Goal: Task Accomplishment & Management: Manage account settings

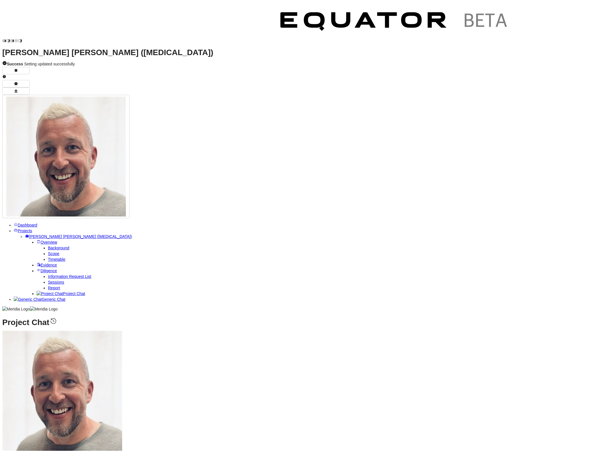
scroll to position [-1, 0]
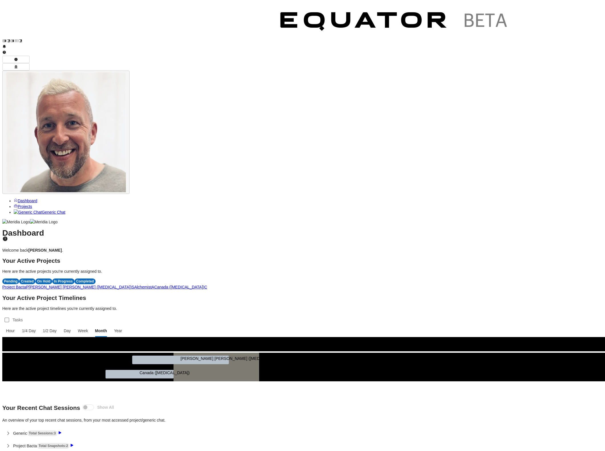
click at [126, 72] on img "button" at bounding box center [66, 132] width 120 height 120
click at [505, 230] on div "Dashboard Welcome back Scott Mackay . Your Active Projects Here are the active …" at bounding box center [302, 359] width 601 height 259
click at [28, 204] on link "Projects" at bounding box center [23, 206] width 19 height 5
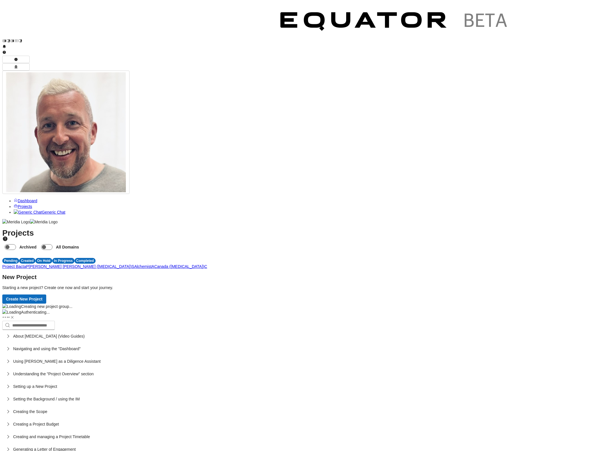
click at [32, 204] on link "Projects" at bounding box center [23, 206] width 19 height 5
click at [37, 198] on link "Dashboard" at bounding box center [26, 200] width 24 height 5
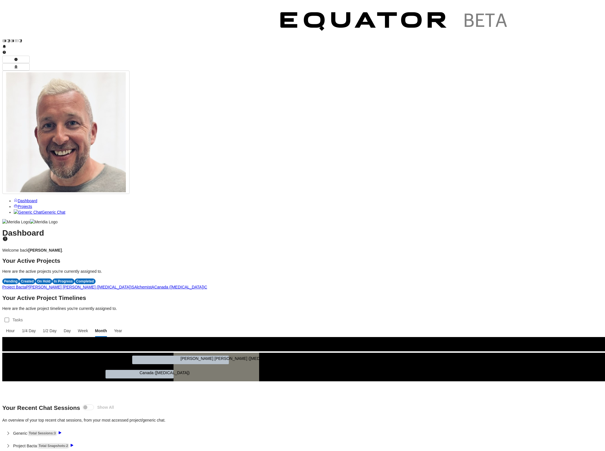
click at [602, 441] on div "Dashboard Welcome back Scott Mackay . Your Active Projects Here are the active …" at bounding box center [302, 359] width 601 height 259
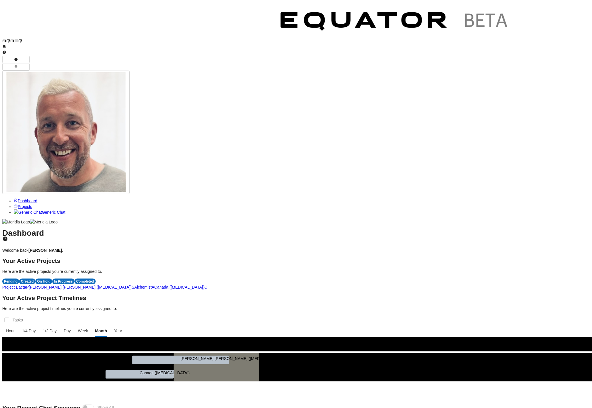
click at [154, 285] on span "A" at bounding box center [153, 287] width 3 height 5
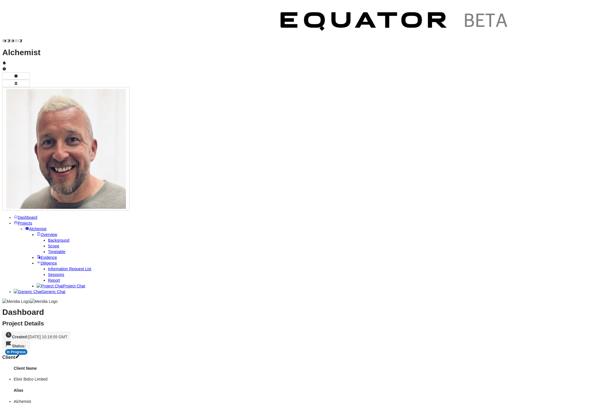
click at [41, 255] on span "Evidence" at bounding box center [49, 257] width 17 height 5
click at [63, 283] on span "Project Chat" at bounding box center [74, 285] width 22 height 5
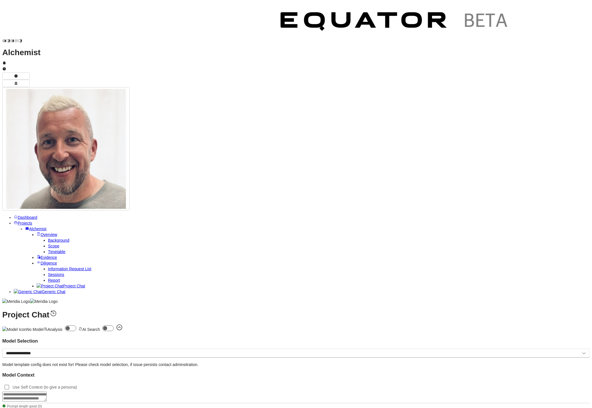
click at [22, 221] on span "Projects" at bounding box center [25, 223] width 15 height 5
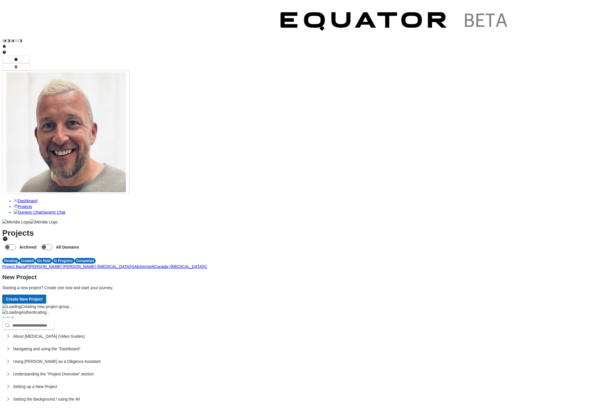
click at [154, 264] on span "A" at bounding box center [153, 266] width 3 height 5
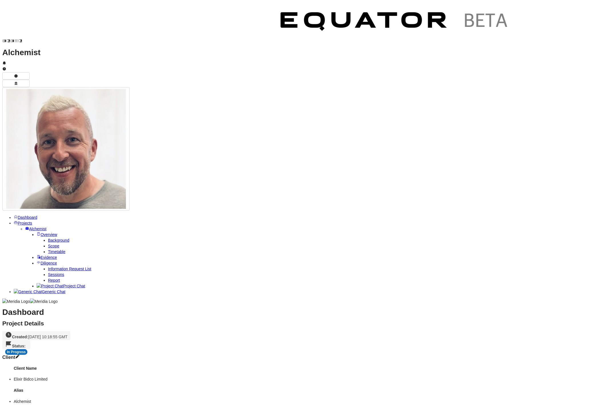
click at [41, 255] on span "Evidence" at bounding box center [49, 257] width 17 height 5
click at [63, 283] on span "Project Chat" at bounding box center [74, 285] width 22 height 5
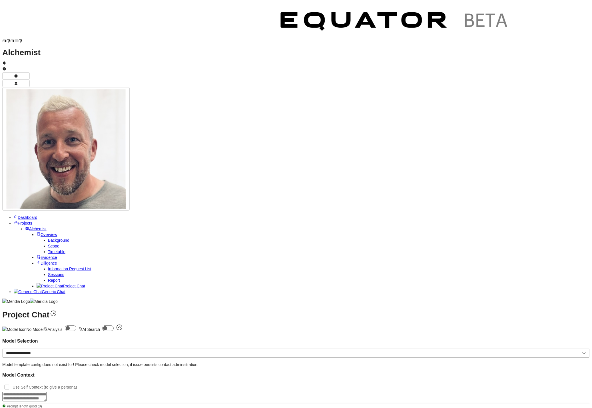
click at [47, 391] on textarea at bounding box center [24, 396] width 44 height 10
type textarea "**********"
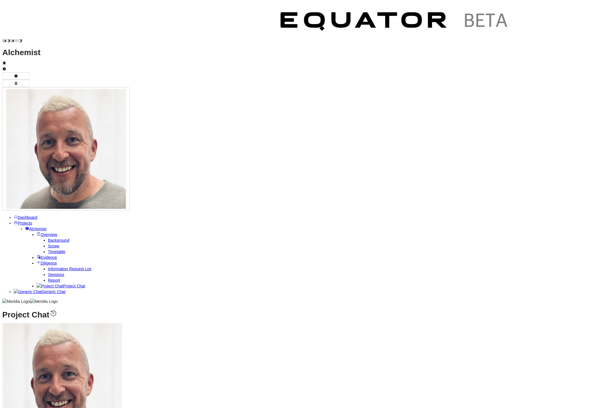
scroll to position [-97, 0]
select select "**********"
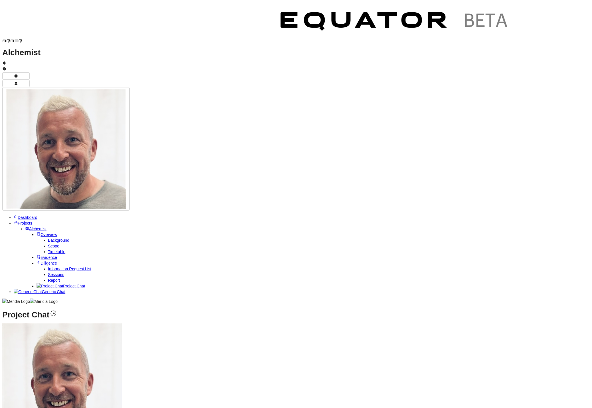
click at [570, 353] on span "Clear Chat Sesssion" at bounding box center [567, 351] width 55 height 6
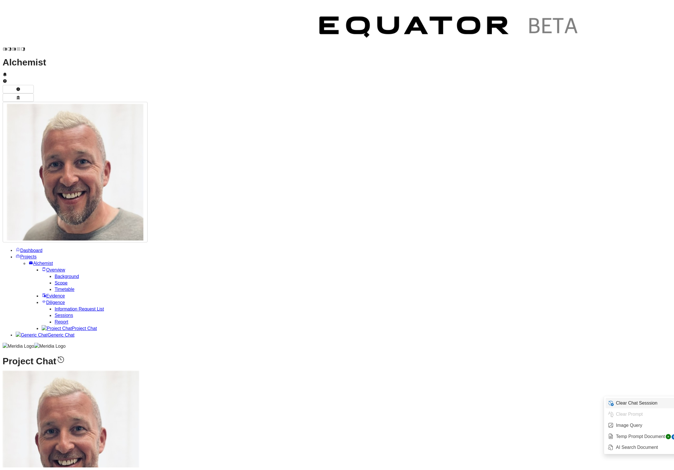
scroll to position [0, 0]
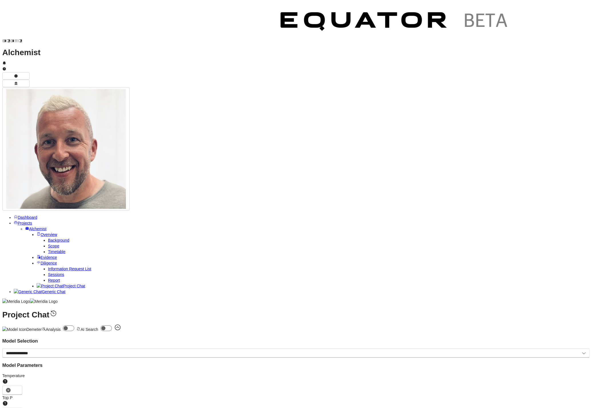
click at [31, 221] on span "Projects" at bounding box center [25, 223] width 15 height 5
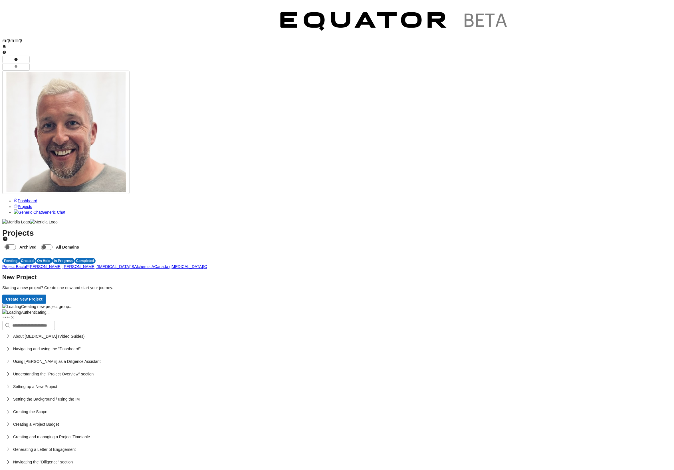
click at [37, 198] on span "Dashboard" at bounding box center [28, 200] width 20 height 5
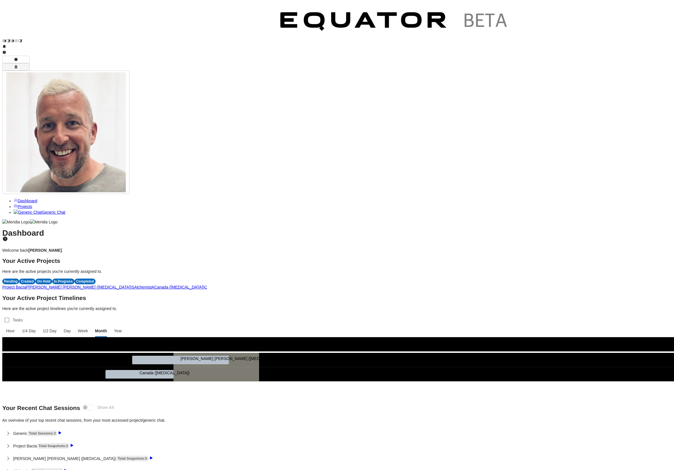
click at [18, 65] on icon "button" at bounding box center [16, 67] width 4 height 4
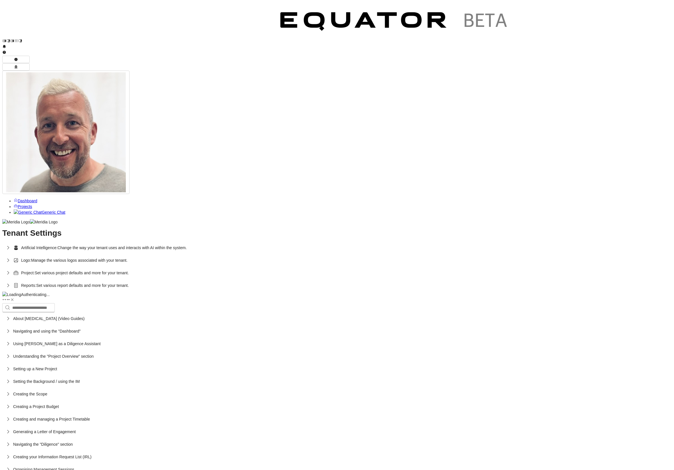
click at [9, 271] on icon "button" at bounding box center [8, 272] width 2 height 3
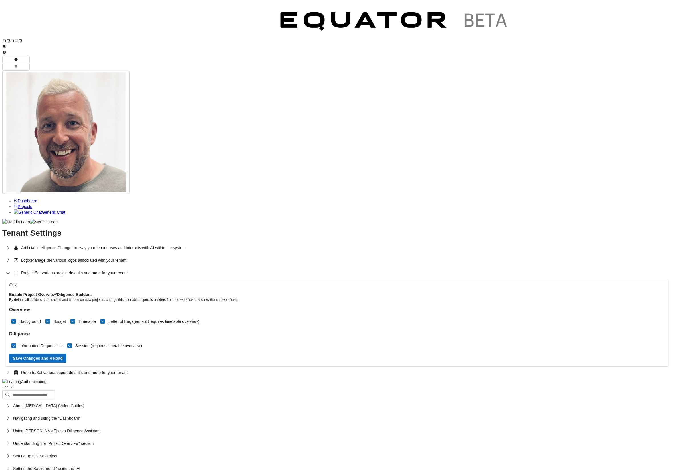
drag, startPoint x: 625, startPoint y: 169, endPoint x: 601, endPoint y: 167, distance: 24.1
click at [67, 353] on button "Save Changes and Reload" at bounding box center [37, 357] width 57 height 9
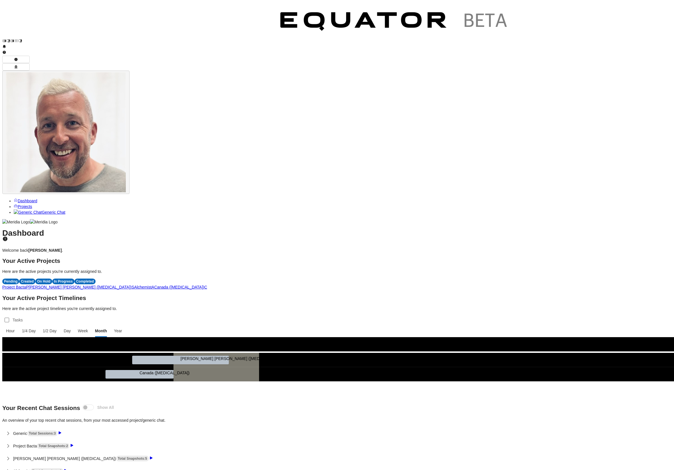
click at [126, 72] on img "button" at bounding box center [66, 132] width 120 height 120
click at [631, 39] on button "Your Account" at bounding box center [624, 42] width 25 height 7
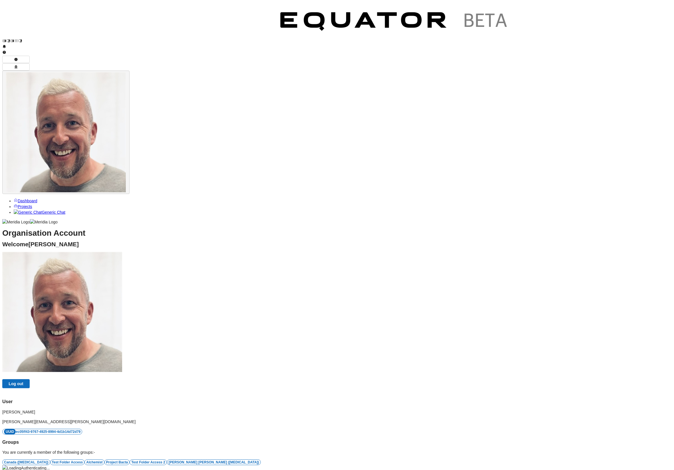
click at [126, 72] on img "button" at bounding box center [66, 132] width 120 height 120
click at [633, 39] on button "Your Account" at bounding box center [624, 42] width 25 height 7
click at [18, 65] on icon "button" at bounding box center [16, 67] width 4 height 4
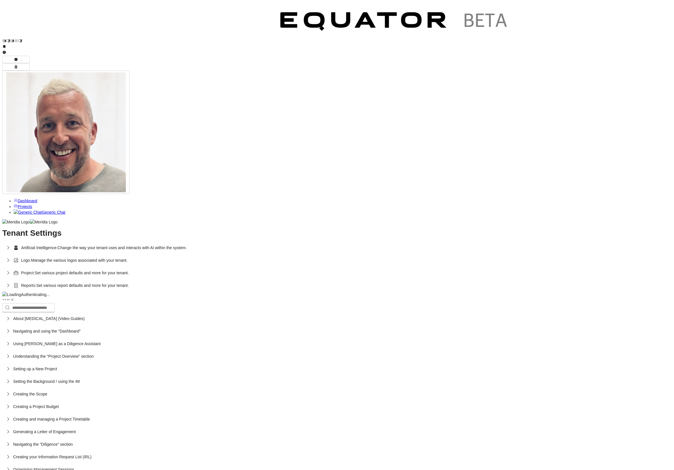
click at [9, 246] on icon "button" at bounding box center [8, 247] width 2 height 3
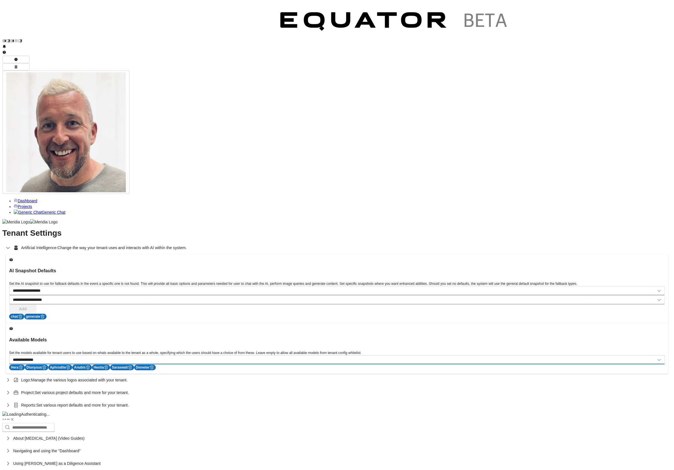
click at [658, 355] on select "**********" at bounding box center [337, 359] width 656 height 9
click at [11, 389] on icon "button" at bounding box center [8, 392] width 6 height 6
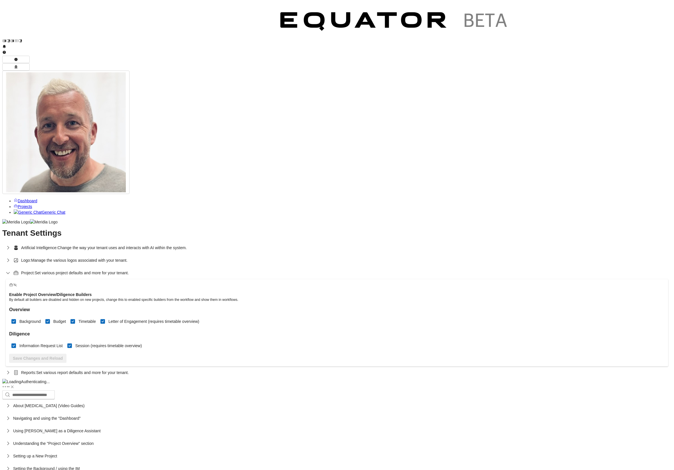
click at [10, 272] on icon "button" at bounding box center [7, 273] width 3 height 2
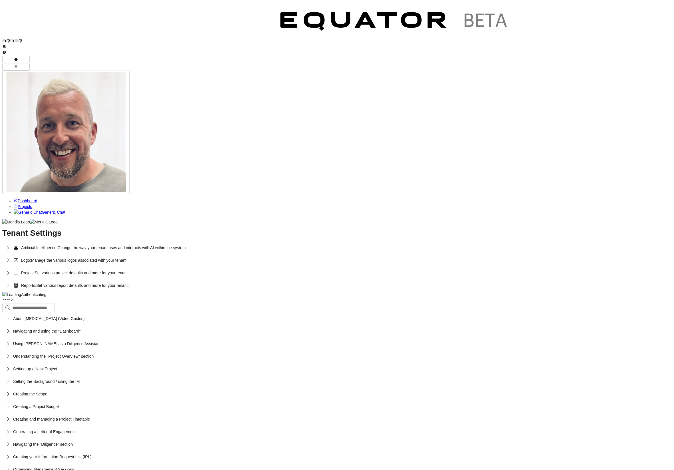
click at [58, 245] on span "Artificial Intelligence:" at bounding box center [39, 248] width 37 height 6
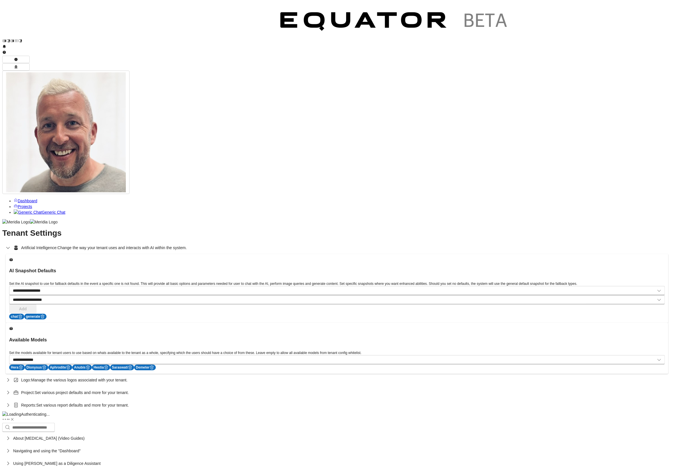
click at [11, 245] on icon "button" at bounding box center [8, 248] width 6 height 6
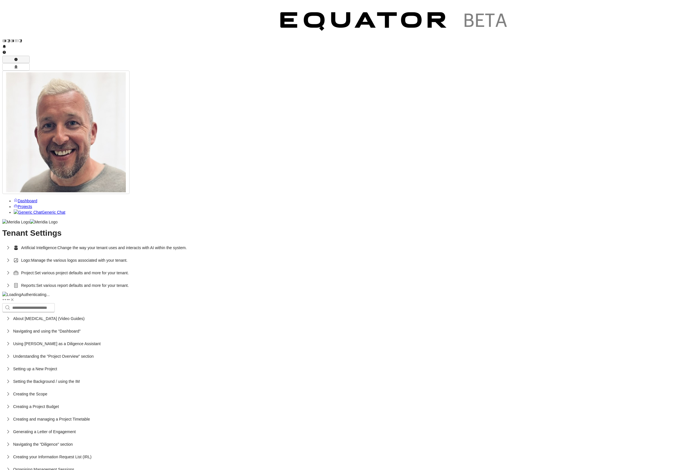
click at [17, 58] on icon "button" at bounding box center [15, 59] width 3 height 3
click at [589, 230] on div "Tenant Settings Artificial Intelligence: Change the way your tenant uses and in…" at bounding box center [337, 260] width 670 height 61
click at [6, 51] on icon at bounding box center [4, 52] width 3 height 3
click at [37, 198] on span "Dashboard" at bounding box center [28, 200] width 20 height 5
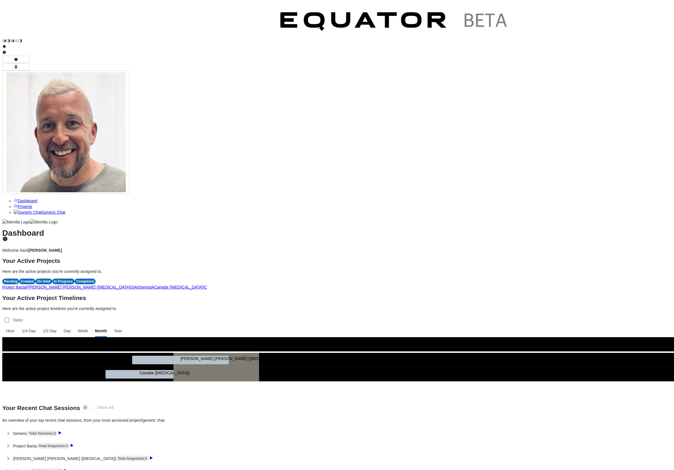
click at [7, 236] on icon at bounding box center [5, 238] width 5 height 5
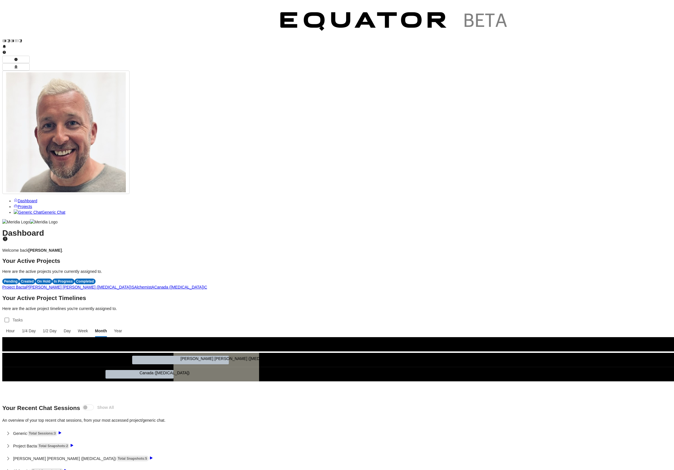
scroll to position [0, 0]
click at [207, 285] on span "C" at bounding box center [205, 287] width 3 height 5
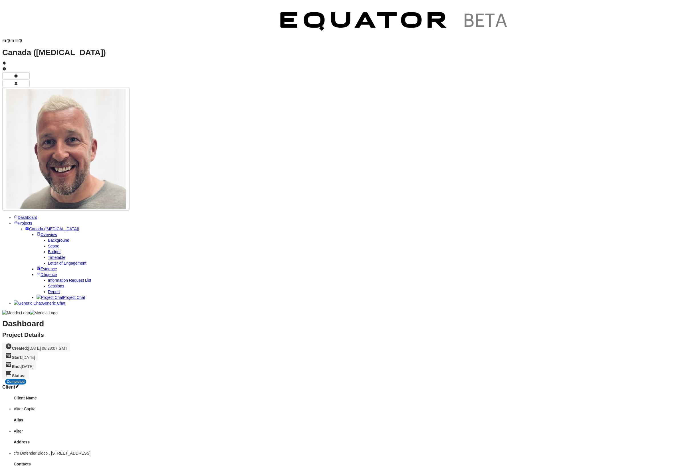
click at [48, 238] on span "Background" at bounding box center [58, 240] width 21 height 5
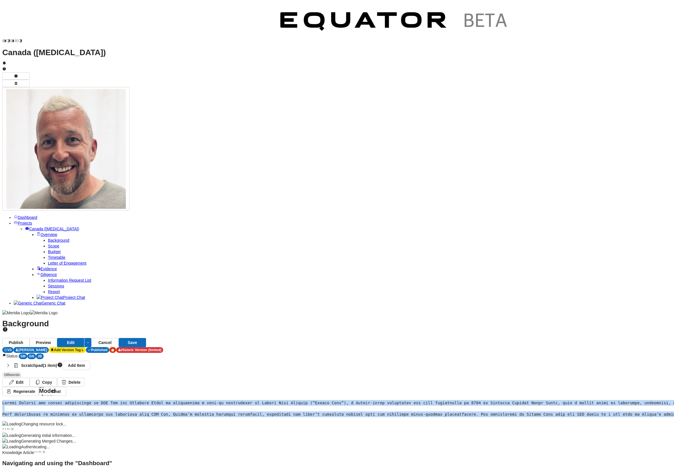
drag, startPoint x: 106, startPoint y: 90, endPoint x: 473, endPoint y: 117, distance: 367.5
click at [473, 400] on pre at bounding box center [337, 408] width 670 height 17
click at [470, 400] on pre at bounding box center [337, 408] width 670 height 17
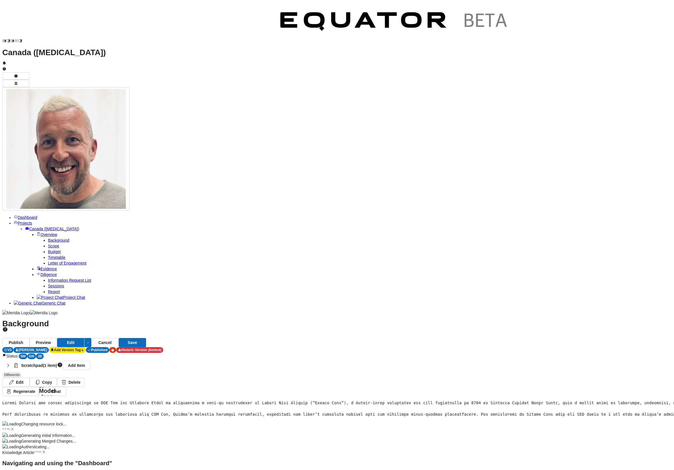
click at [11, 362] on icon "button" at bounding box center [8, 365] width 6 height 6
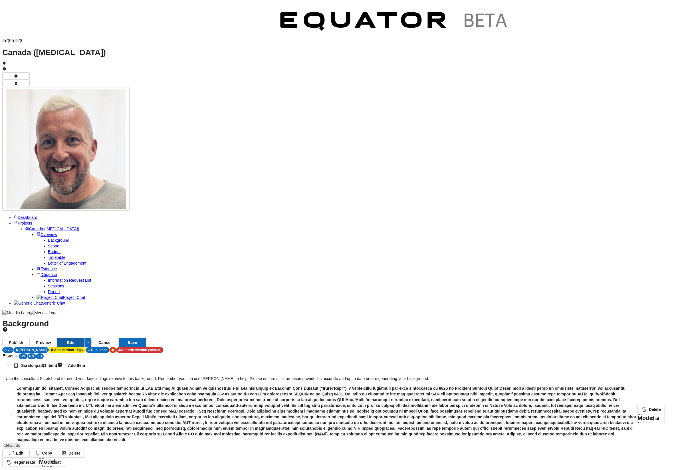
drag, startPoint x: 655, startPoint y: 22, endPoint x: 633, endPoint y: 22, distance: 21.4
click at [84, 338] on button "Edit" at bounding box center [70, 342] width 27 height 9
click at [14, 411] on icon "button" at bounding box center [12, 414] width 6 height 6
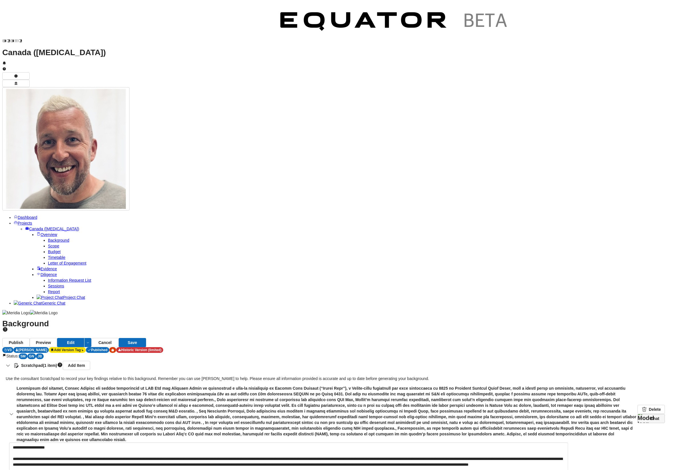
click at [660, 414] on link "Chat" at bounding box center [651, 418] width 27 height 9
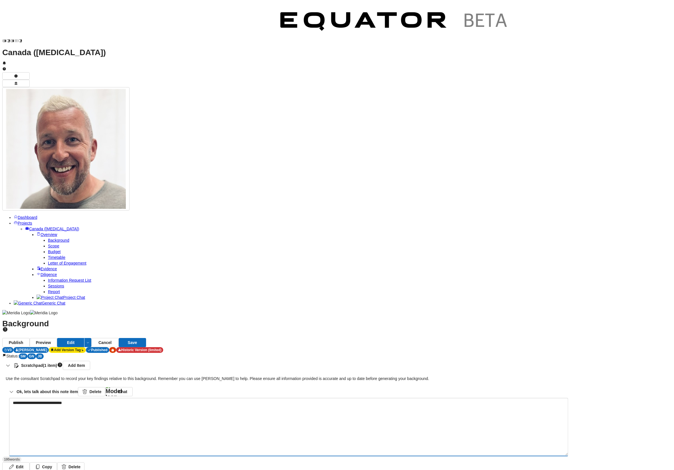
click at [259, 398] on textarea "**********" at bounding box center [288, 426] width 559 height 57
drag, startPoint x: 609, startPoint y: 371, endPoint x: 464, endPoint y: 321, distance: 153.6
click at [134, 398] on textarea "**********" at bounding box center [288, 426] width 559 height 57
drag, startPoint x: 184, startPoint y: 98, endPoint x: 108, endPoint y: 85, distance: 77.2
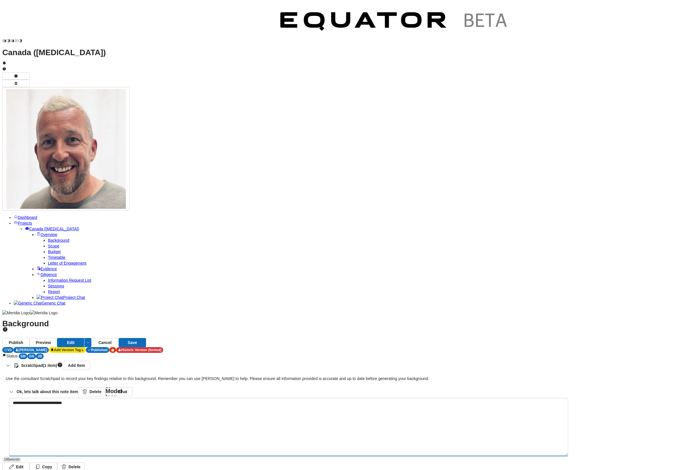
click at [108, 398] on textarea "**********" at bounding box center [288, 426] width 559 height 57
paste textarea "**********"
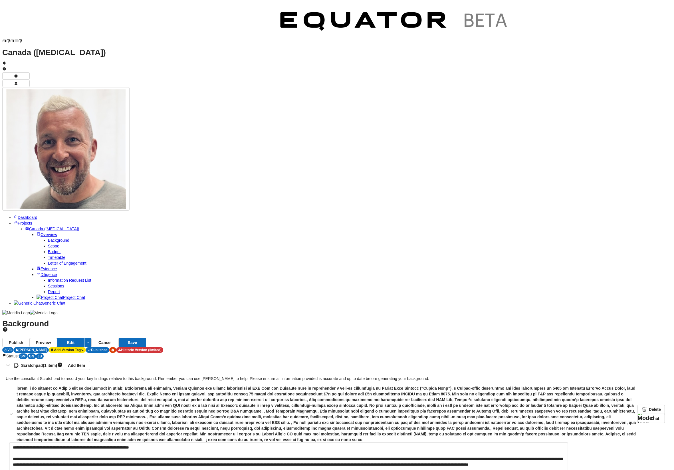
type textarea "**********"
drag, startPoint x: 456, startPoint y: 243, endPoint x: 533, endPoint y: 244, distance: 77.1
click at [146, 338] on button "Save" at bounding box center [132, 342] width 27 height 9
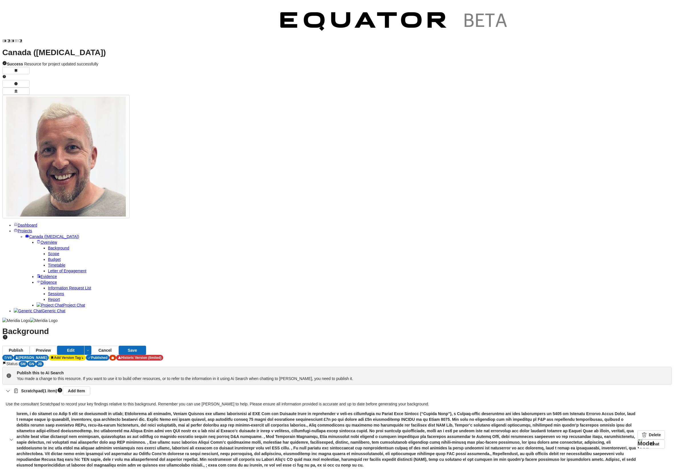
click at [14, 436] on icon "button" at bounding box center [12, 439] width 6 height 6
click at [84, 345] on button "Edit" at bounding box center [70, 349] width 27 height 9
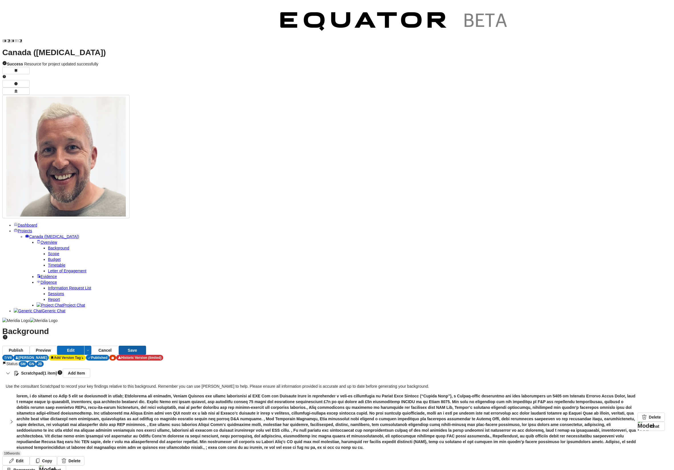
click at [146, 345] on button "Save" at bounding box center [132, 349] width 27 height 9
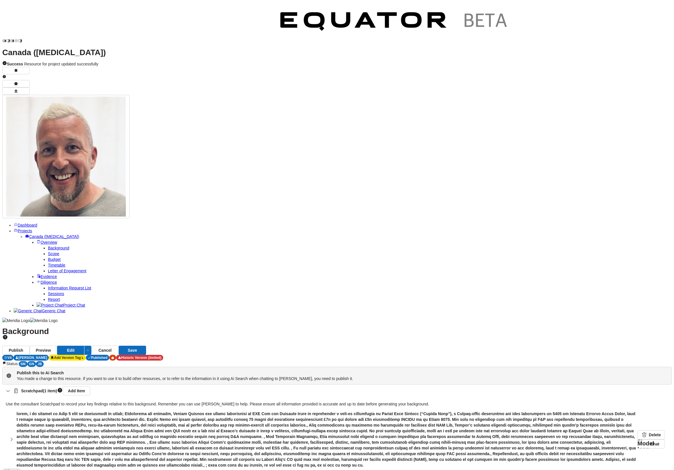
click at [49, 251] on span "Scope" at bounding box center [53, 253] width 11 height 5
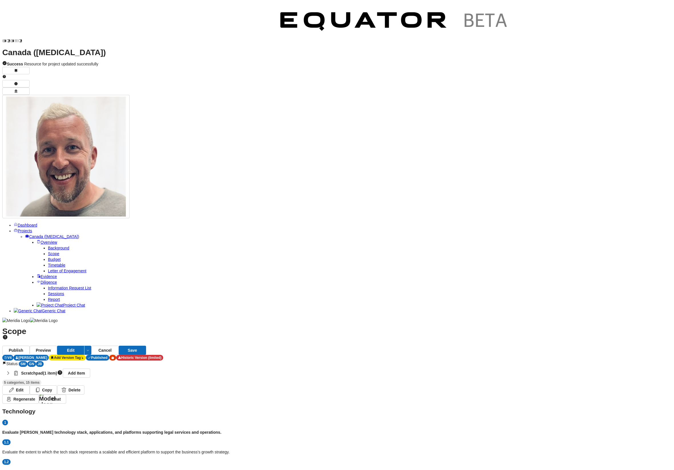
click at [48, 245] on link "Background" at bounding box center [58, 247] width 21 height 5
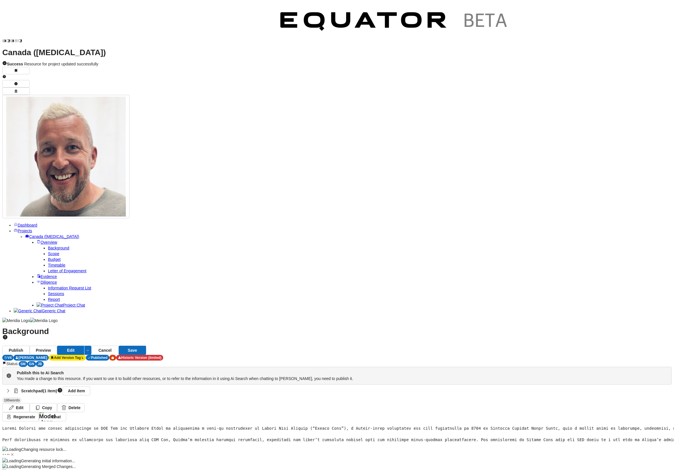
click at [59, 251] on span "Scope" at bounding box center [53, 253] width 11 height 5
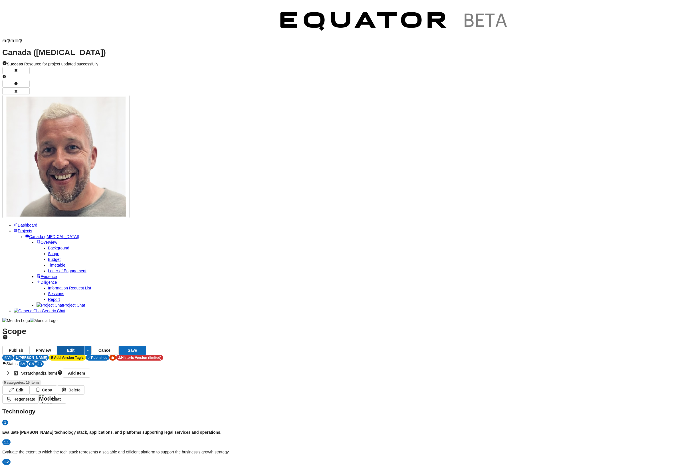
click at [84, 345] on button "Edit" at bounding box center [70, 349] width 27 height 9
click at [30, 385] on button "Edit" at bounding box center [15, 389] width 27 height 9
select select "**********"
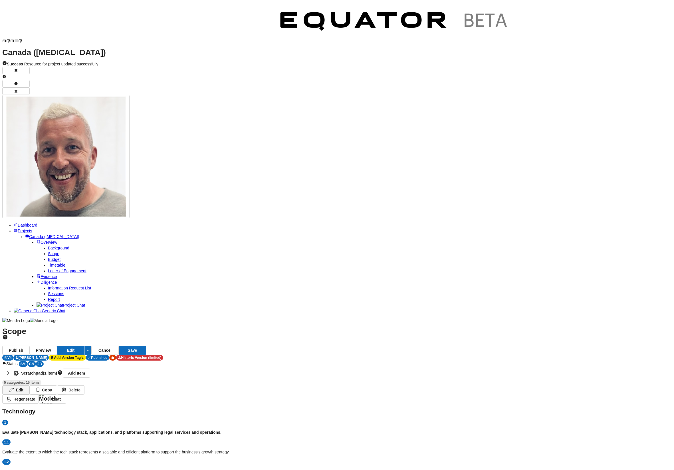
select select "**********"
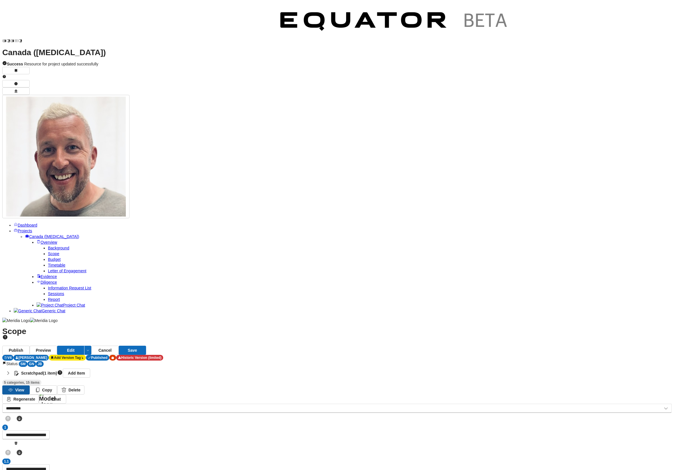
click at [30, 385] on button "View" at bounding box center [15, 389] width 27 height 9
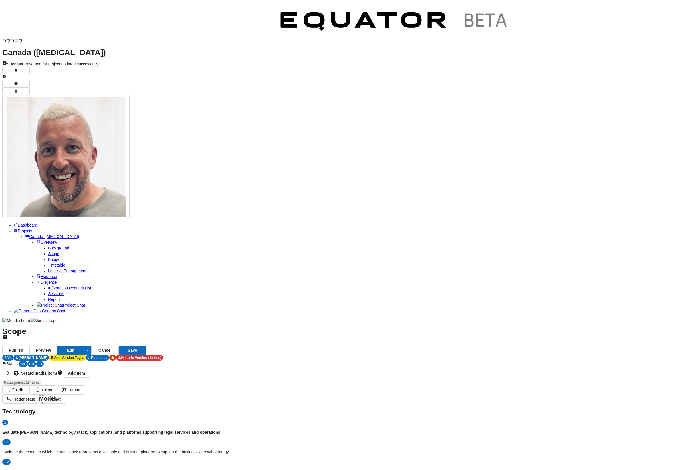
click at [48, 257] on span "Budget" at bounding box center [54, 259] width 13 height 5
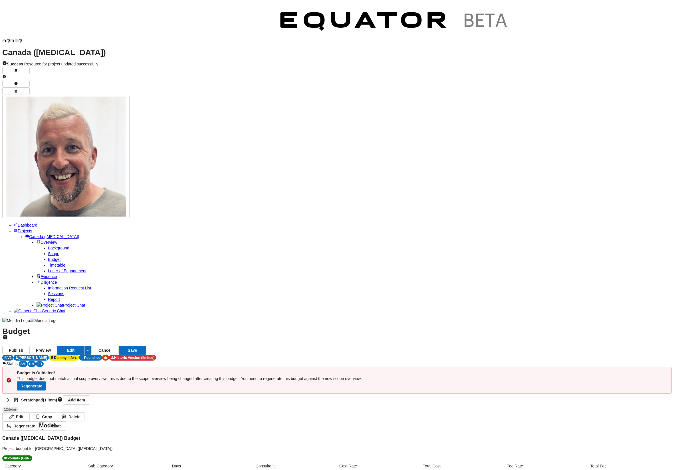
click at [48, 263] on span "Timetable" at bounding box center [56, 265] width 17 height 5
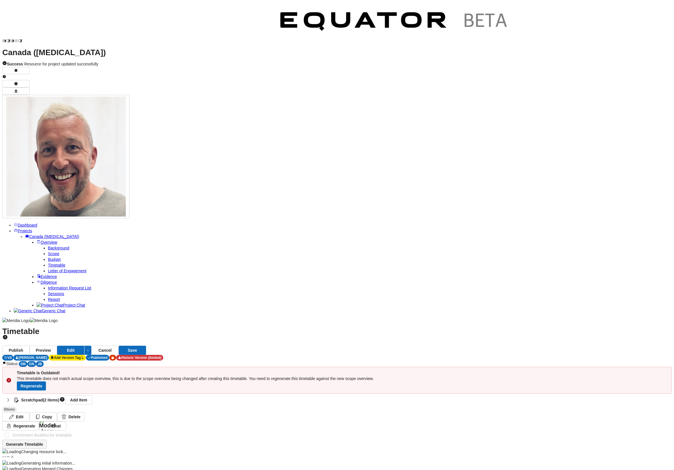
click at [47, 439] on button "Generate Timetable" at bounding box center [24, 443] width 45 height 9
drag, startPoint x: 209, startPoint y: 202, endPoint x: 223, endPoint y: 202, distance: 14.0
drag, startPoint x: 204, startPoint y: 217, endPoint x: 245, endPoint y: 226, distance: 42.7
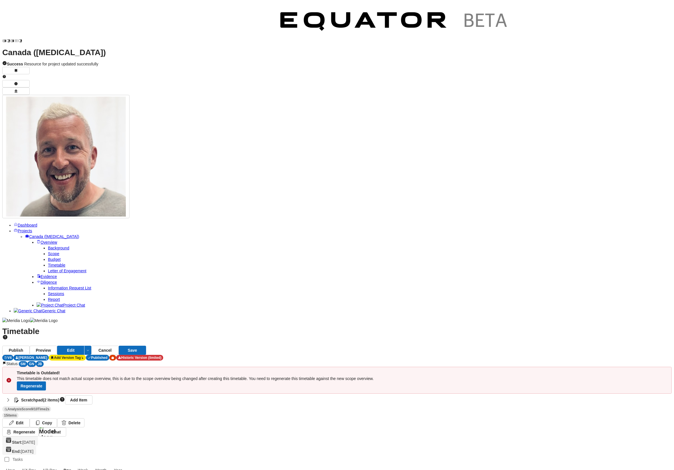
click at [57, 268] on span "Letter of Engagement" at bounding box center [67, 270] width 39 height 5
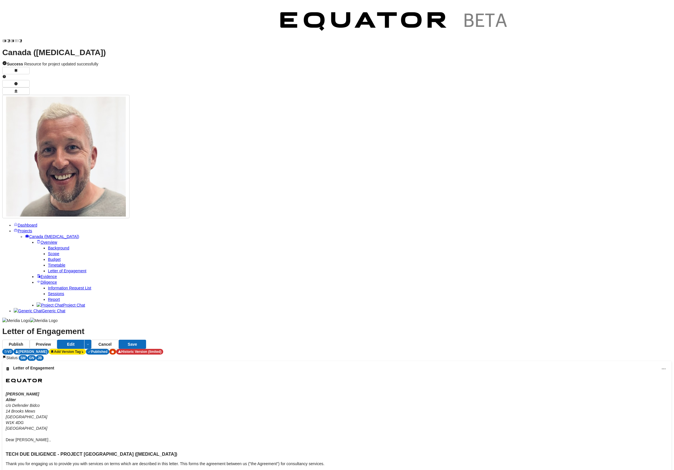
click at [50, 263] on span "Timetable" at bounding box center [56, 265] width 17 height 5
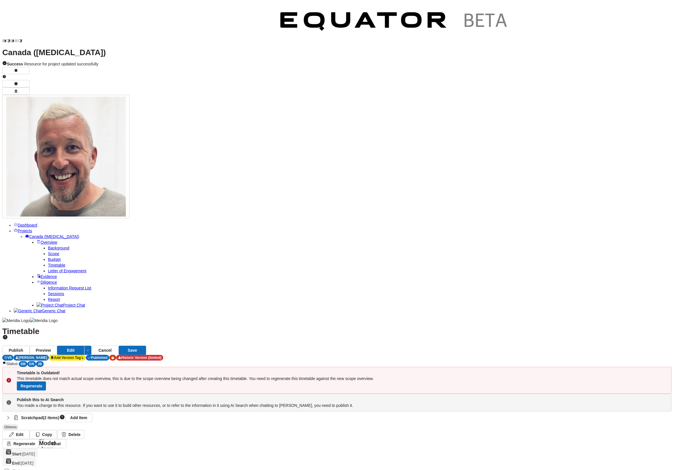
click at [57, 268] on span "Letter of Engagement" at bounding box center [67, 270] width 39 height 5
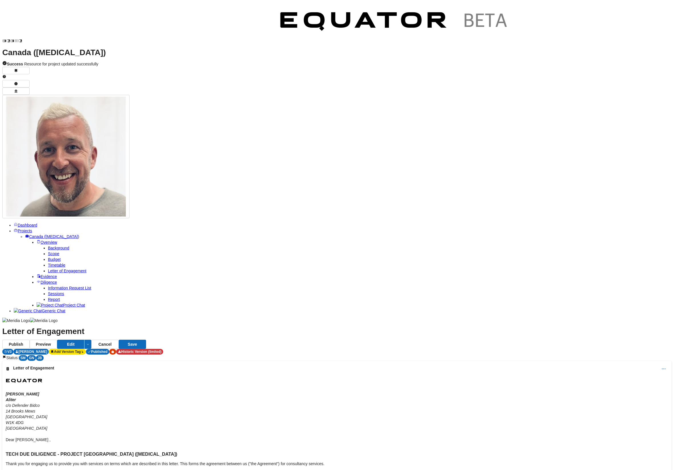
click at [661, 366] on icon "More options" at bounding box center [664, 369] width 6 height 6
click at [48, 251] on link "Scope" at bounding box center [53, 253] width 11 height 5
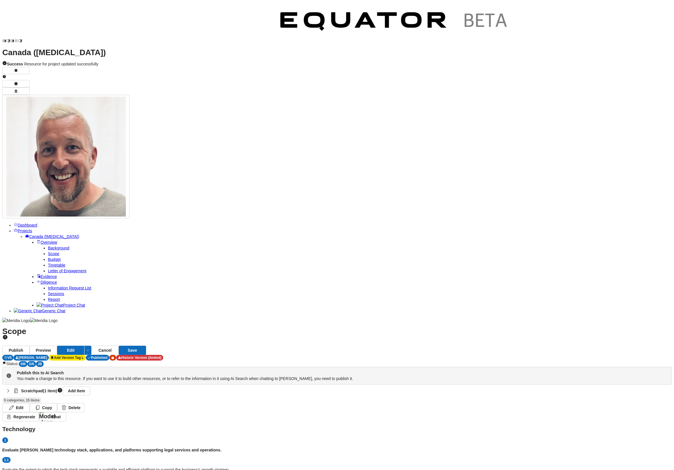
click at [48, 263] on span "Timetable" at bounding box center [56, 265] width 17 height 5
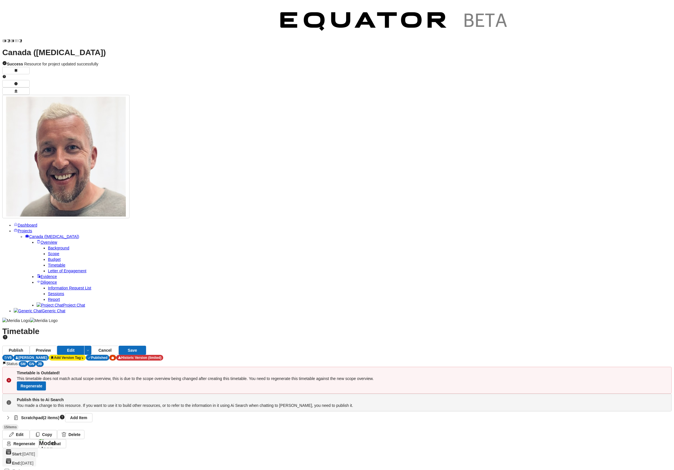
click at [48, 268] on span "Letter of Engagement" at bounding box center [67, 270] width 39 height 5
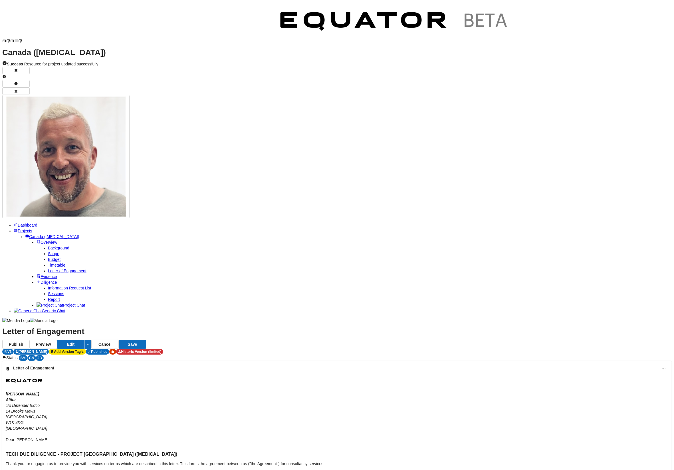
click at [41, 280] on span "Diligence" at bounding box center [49, 282] width 17 height 5
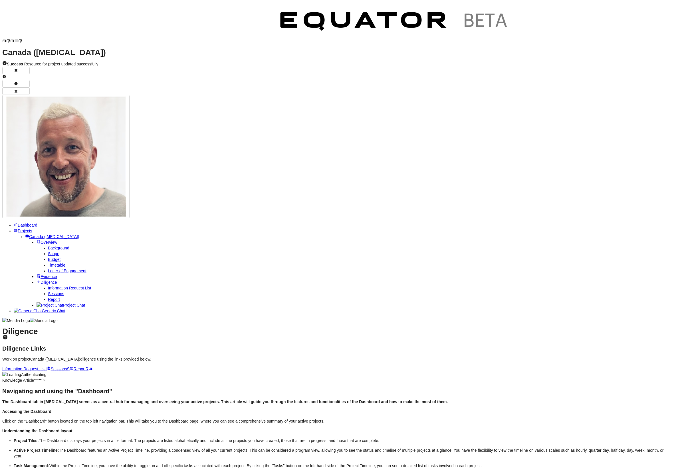
click at [58, 285] on span "Information Request List" at bounding box center [69, 287] width 43 height 5
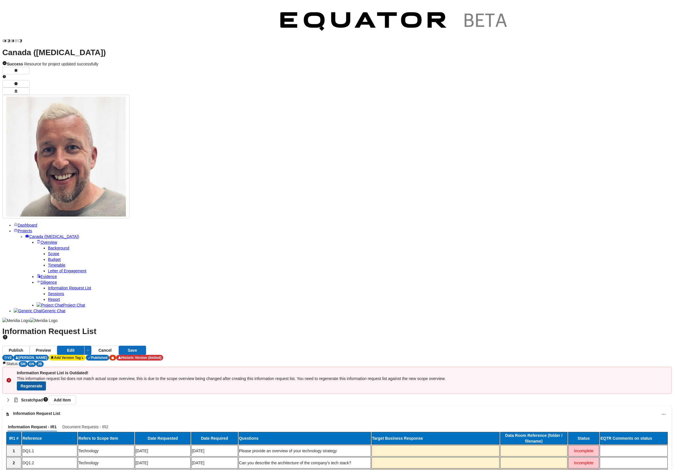
click at [46, 381] on button "Regenerate" at bounding box center [31, 385] width 29 height 9
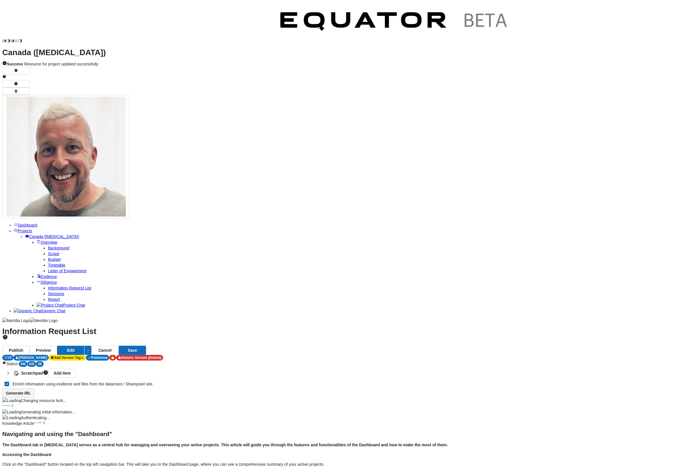
click at [35, 388] on button "Generate IRL" at bounding box center [18, 392] width 32 height 9
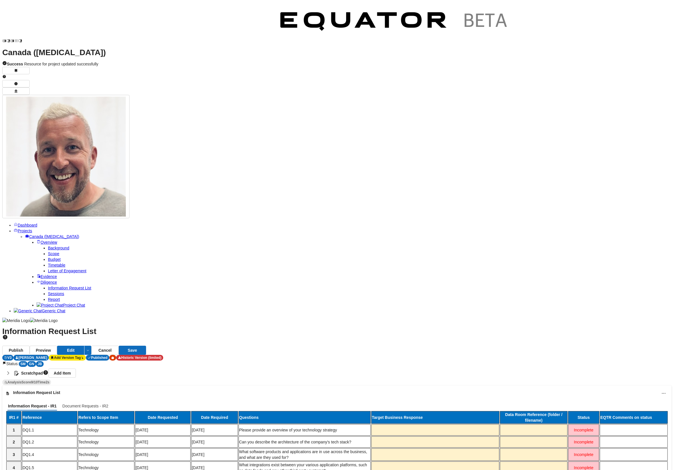
scroll to position [45, 0]
drag, startPoint x: 315, startPoint y: 281, endPoint x: 392, endPoint y: 289, distance: 77.2
drag, startPoint x: 328, startPoint y: 290, endPoint x: 412, endPoint y: 294, distance: 83.4
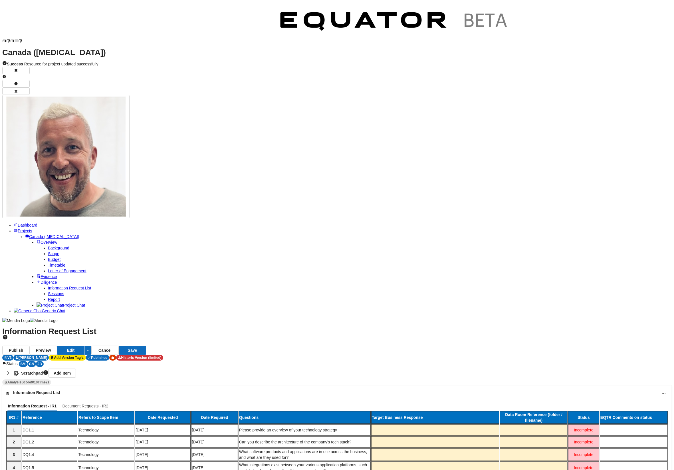
click at [661, 390] on icon "More options" at bounding box center [664, 393] width 6 height 6
click at [378, 389] on div "Information Request List" at bounding box center [334, 392] width 643 height 6
click at [110, 403] on span "Document Requests - IR2" at bounding box center [86, 406] width 50 height 6
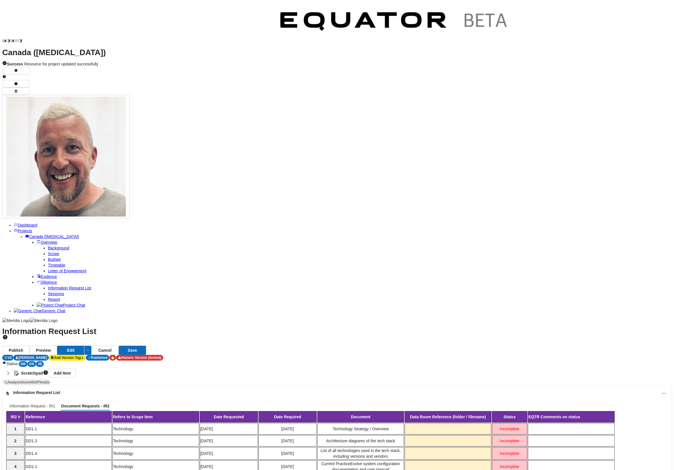
click at [49, 291] on span "Sessions" at bounding box center [56, 293] width 16 height 5
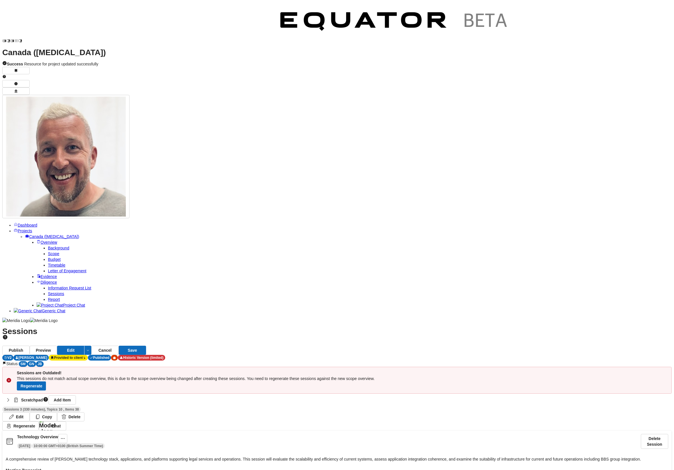
click at [65, 263] on span "Timetable" at bounding box center [56, 265] width 17 height 5
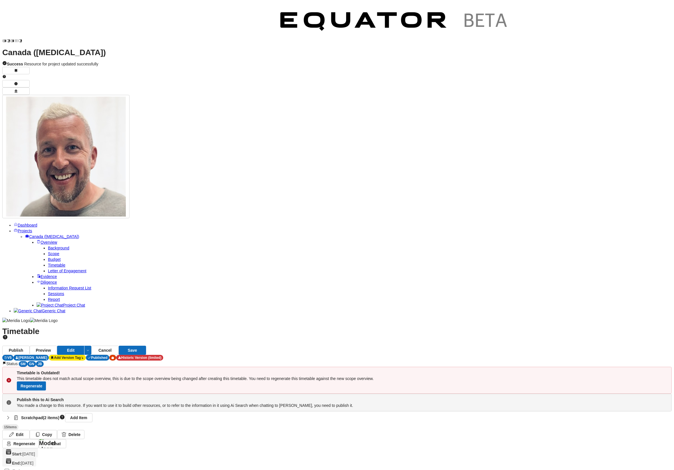
click at [64, 291] on link "Sessions" at bounding box center [56, 293] width 16 height 5
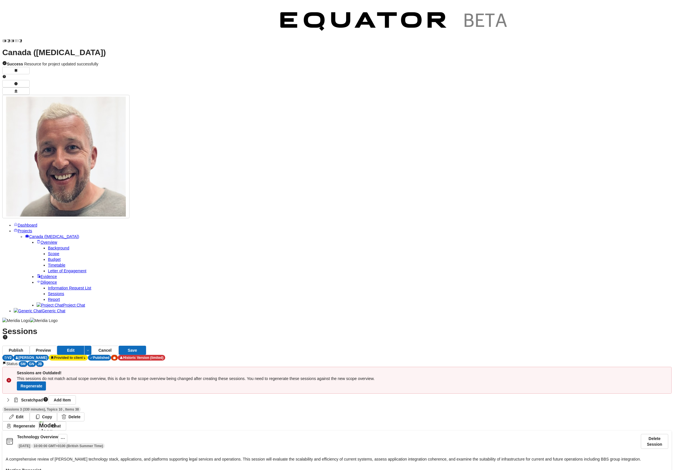
click at [11, 397] on icon "button" at bounding box center [8, 400] width 6 height 6
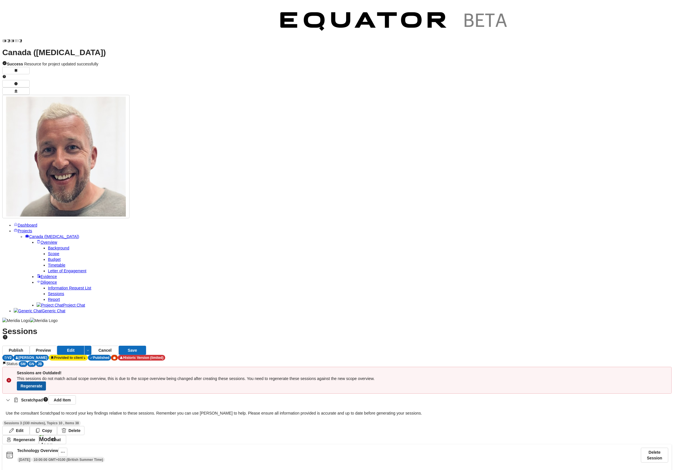
click at [46, 381] on button "Regenerate" at bounding box center [31, 385] width 29 height 9
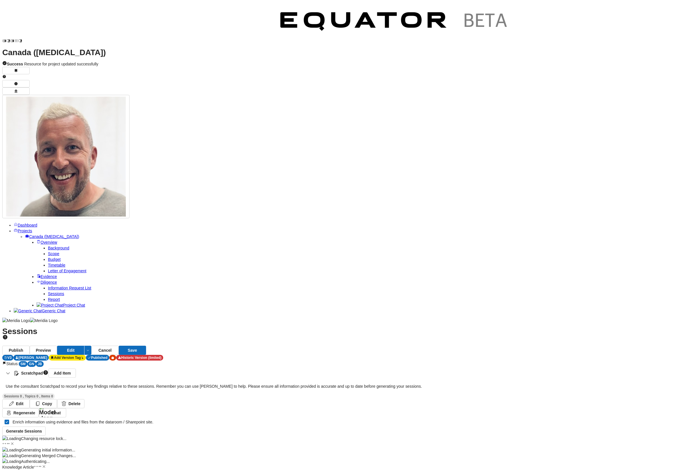
drag, startPoint x: 648, startPoint y: 94, endPoint x: 518, endPoint y: 83, distance: 130.9
click at [46, 426] on button "Generate Sessions" at bounding box center [23, 430] width 43 height 9
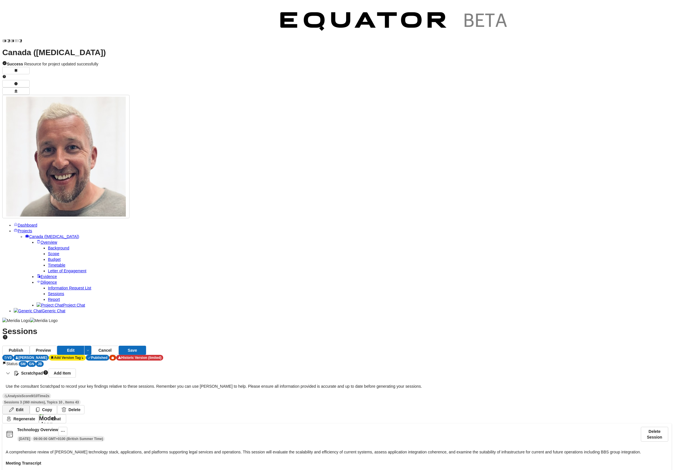
click at [30, 405] on button "Edit" at bounding box center [15, 409] width 27 height 9
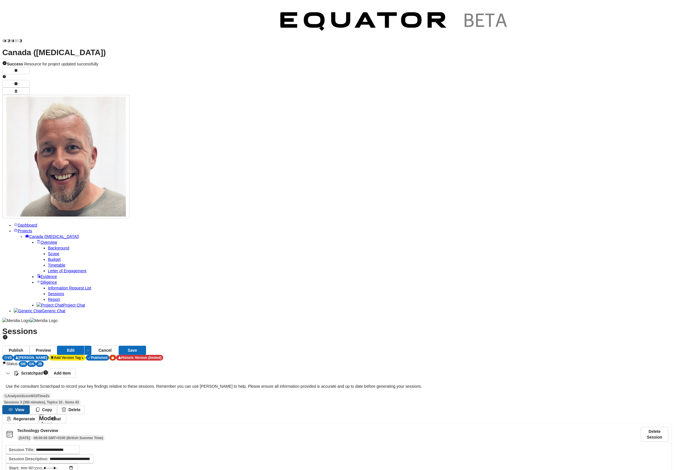
click at [30, 405] on button "View" at bounding box center [15, 409] width 27 height 9
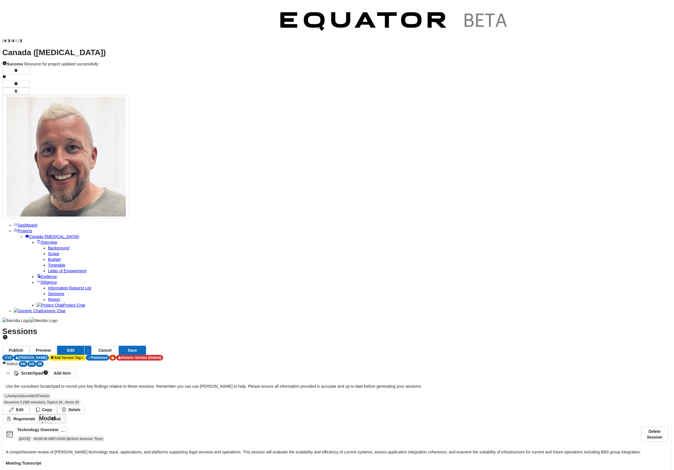
click at [56, 410] on img "button" at bounding box center [47, 418] width 17 height 16
click at [607, 405] on div "Edit Copy Delete" at bounding box center [337, 409] width 670 height 9
click at [146, 345] on button "Save" at bounding box center [132, 349] width 27 height 9
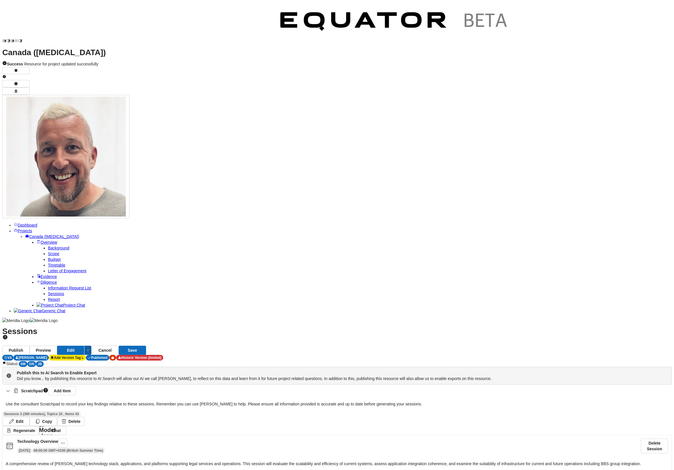
click at [91, 345] on button "button" at bounding box center [87, 349] width 7 height 9
click at [440, 410] on div "Sessions 3 (360 minutes), Topics 10 , Items 43" at bounding box center [337, 413] width 670 height 6
click at [30, 345] on button "Publish" at bounding box center [15, 349] width 27 height 9
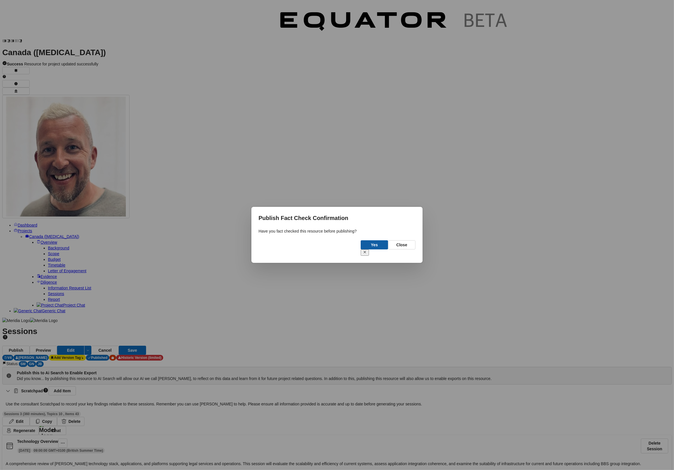
click at [370, 249] on button "Yes" at bounding box center [374, 244] width 27 height 9
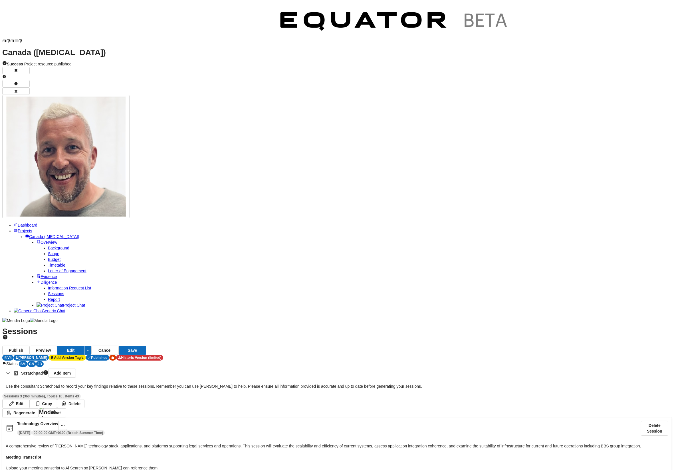
click at [48, 297] on span "Report" at bounding box center [54, 299] width 12 height 5
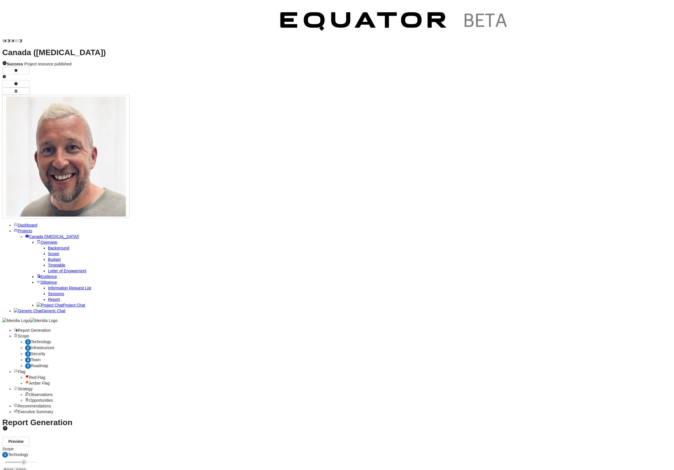
click at [51, 339] on span "Technology" at bounding box center [41, 341] width 20 height 5
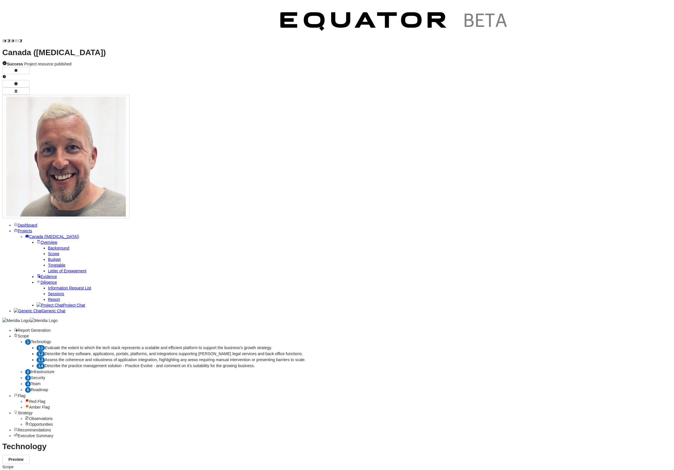
click at [165, 345] on span "Evaluate the extent to which the tech stack represents a scalable and efficient…" at bounding box center [159, 347] width 228 height 5
click at [84, 460] on button "Edit" at bounding box center [70, 464] width 27 height 9
select select "*******"
drag, startPoint x: 212, startPoint y: 88, endPoint x: 551, endPoint y: 244, distance: 372.6
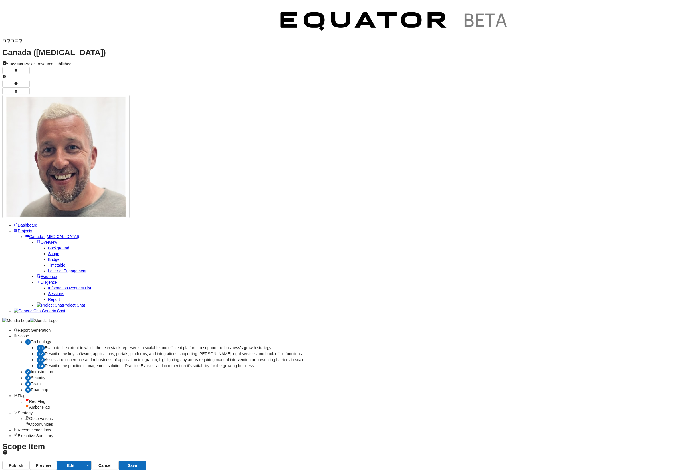
drag, startPoint x: 397, startPoint y: 426, endPoint x: 378, endPoint y: 424, distance: 18.7
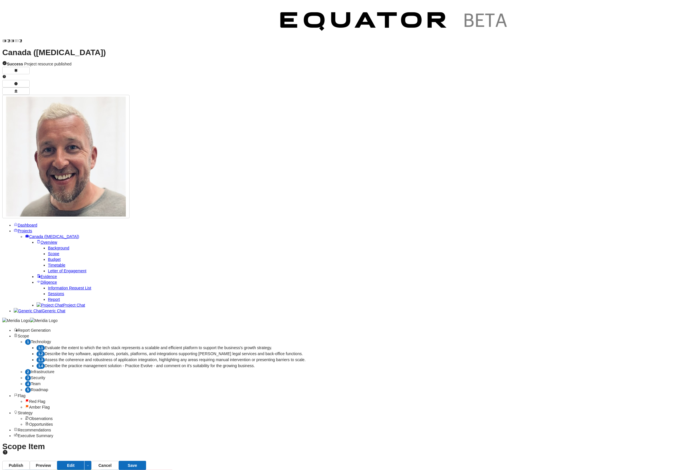
drag, startPoint x: 441, startPoint y: 426, endPoint x: 470, endPoint y: 432, distance: 29.4
type input "*"
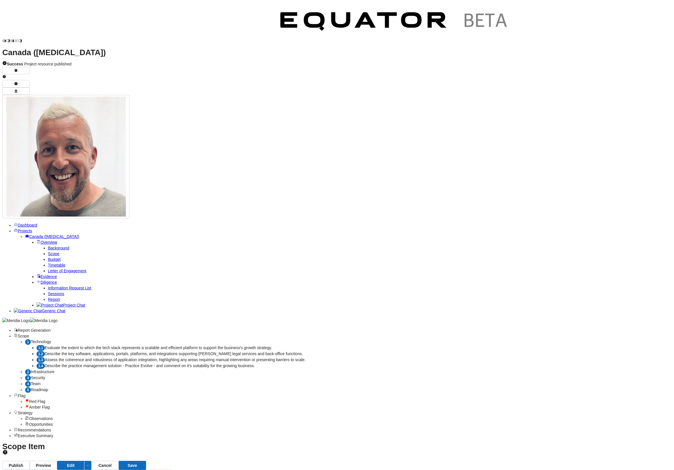
type input "*"
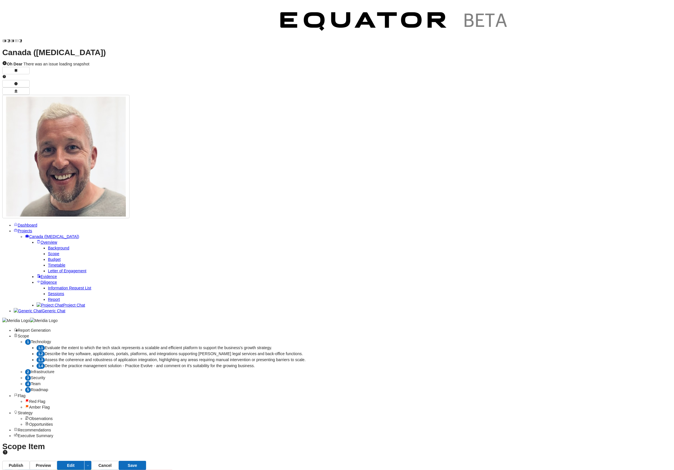
drag, startPoint x: 245, startPoint y: 127, endPoint x: 536, endPoint y: 274, distance: 326.2
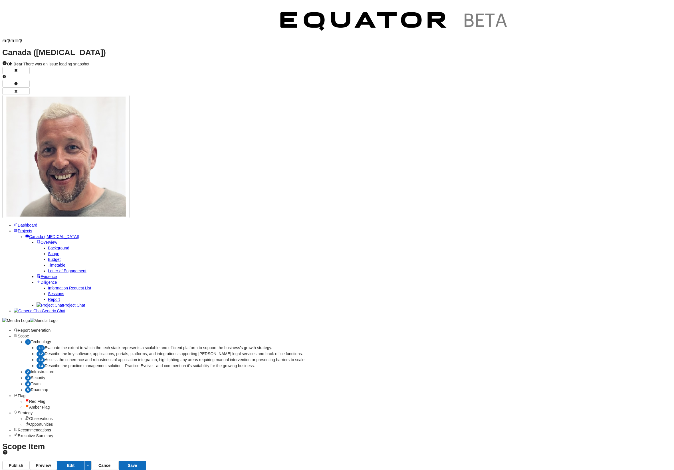
scroll to position [102, 0]
click at [50, 404] on span "Amber Flag" at bounding box center [39, 406] width 21 height 5
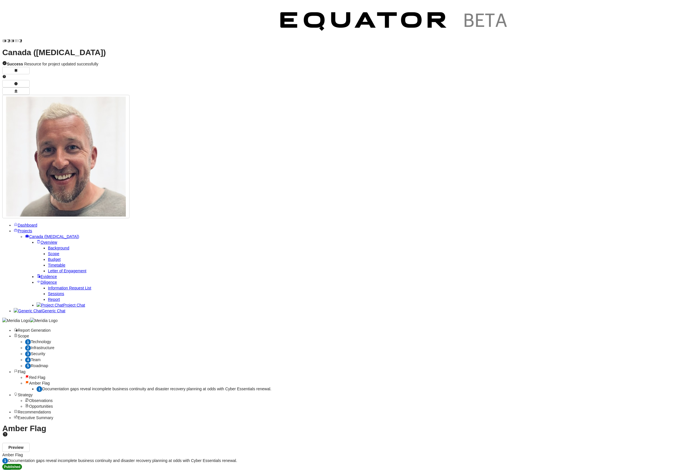
click at [154, 386] on span "Documentation gaps reveal incomplete business continuity and disaster recovery …" at bounding box center [156, 388] width 229 height 5
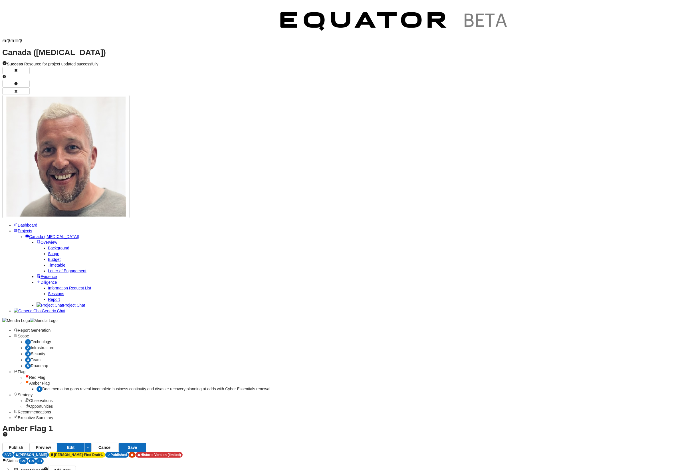
click at [142, 339] on div "1 Technology" at bounding box center [348, 342] width 647 height 6
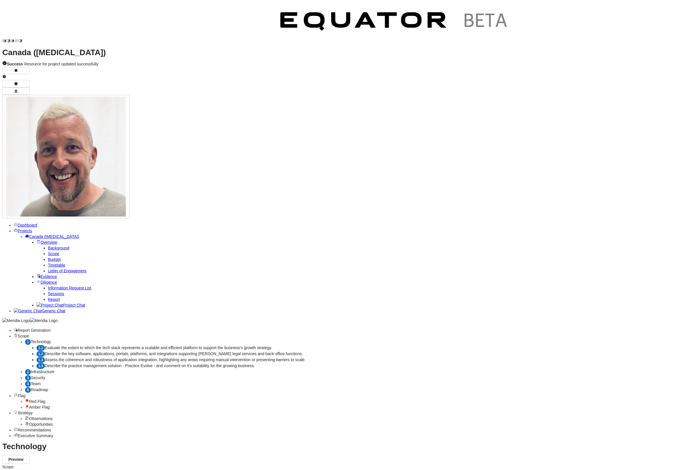
click at [146, 345] on span "Evaluate the extent to which the tech stack represents a scalable and efficient…" at bounding box center [159, 347] width 228 height 5
click at [84, 460] on button "Edit" at bounding box center [70, 464] width 27 height 9
select select "*******"
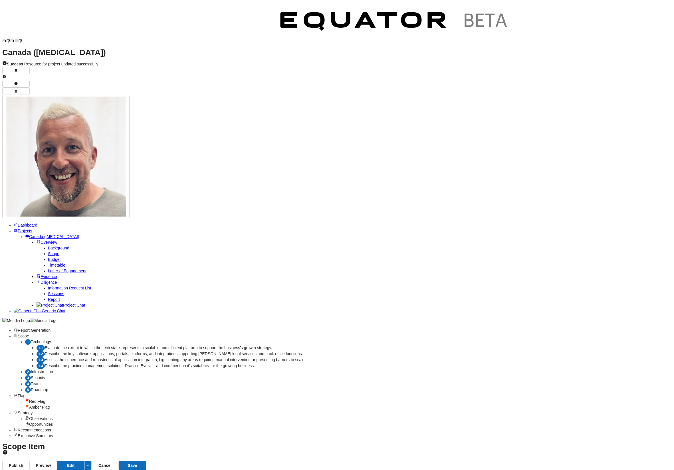
type textarea "**********"
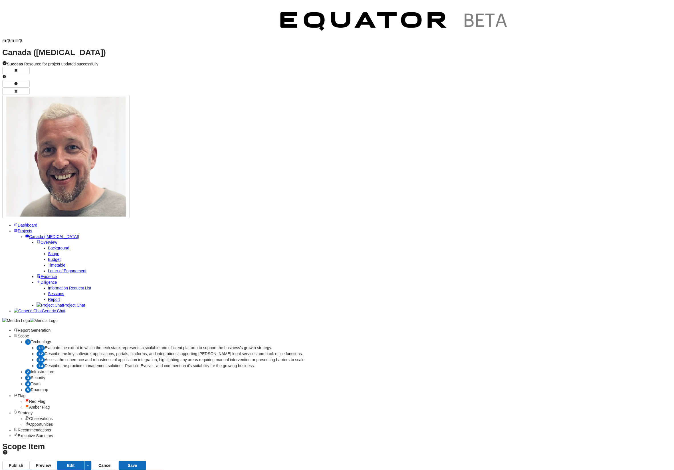
click at [146, 460] on button "Save" at bounding box center [132, 464] width 27 height 9
click at [15, 469] on div "V 22" at bounding box center [8, 473] width 13 height 6
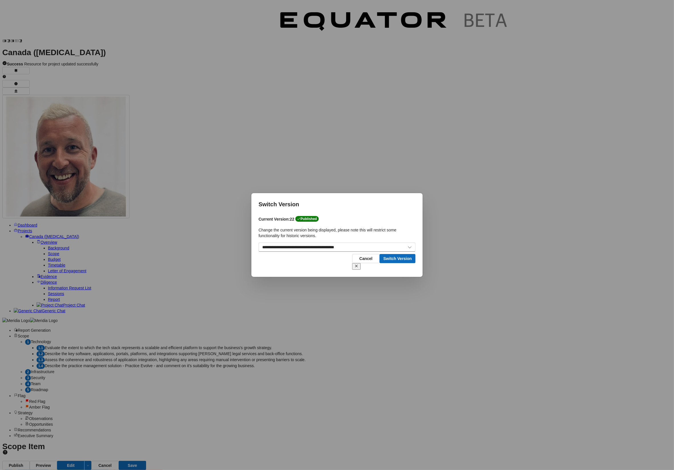
click at [358, 264] on icon at bounding box center [357, 266] width 4 height 4
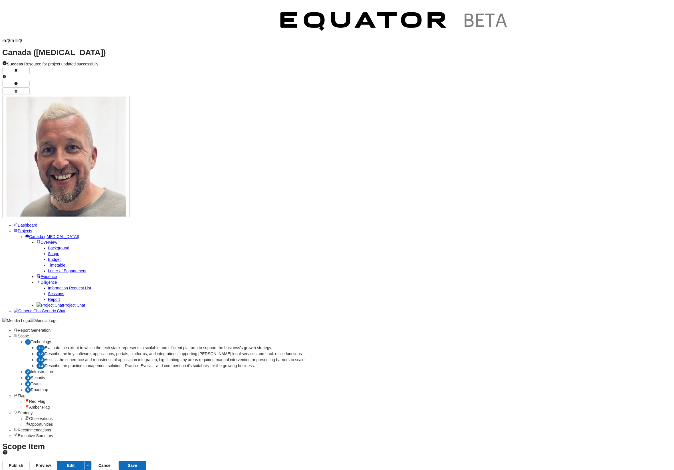
click at [27, 469] on div "SM" at bounding box center [23, 479] width 9 height 6
click at [309, 18] on div "In Progress" at bounding box center [308, 18] width 22 height 6
click at [27, 469] on div "SM" at bounding box center [23, 479] width 9 height 6
click at [340, 19] on div "Completed" at bounding box center [329, 18] width 21 height 6
click at [36, 469] on div "GN" at bounding box center [31, 479] width 9 height 6
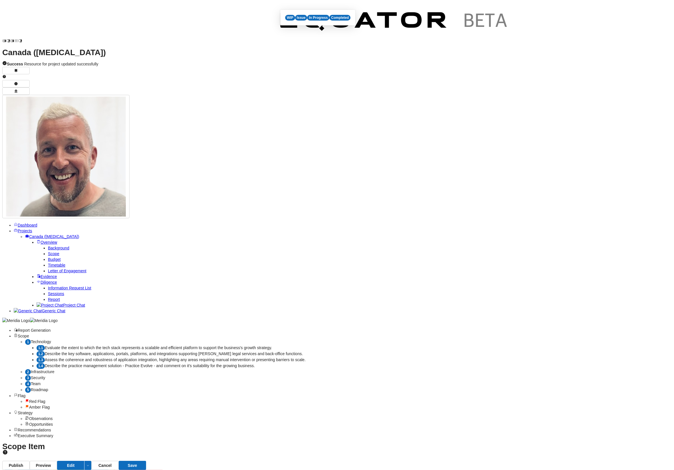
click at [289, 17] on div "WIP" at bounding box center [290, 18] width 10 height 6
click at [32, 228] on span "Projects" at bounding box center [25, 230] width 15 height 5
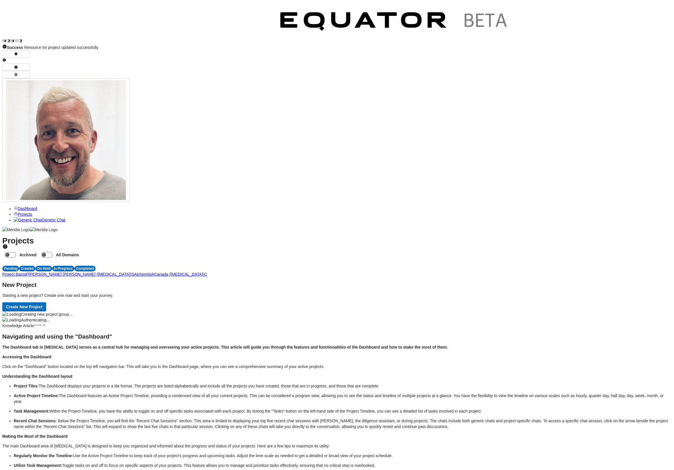
click at [154, 272] on span "A" at bounding box center [153, 274] width 3 height 5
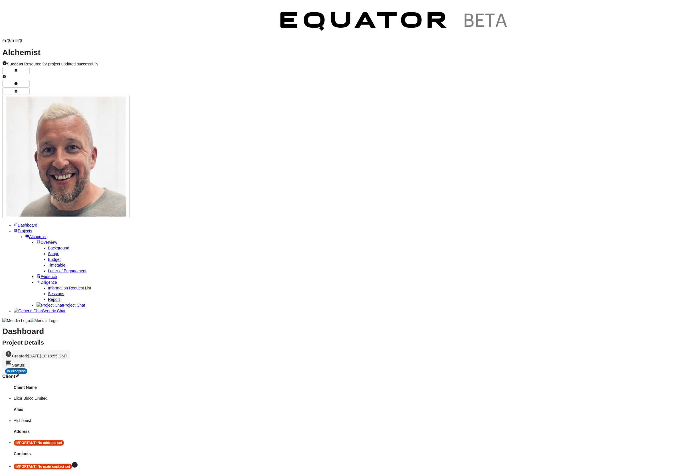
drag, startPoint x: 112, startPoint y: 182, endPoint x: 373, endPoint y: 279, distance: 277.7
click at [48, 297] on span "Report" at bounding box center [54, 299] width 12 height 5
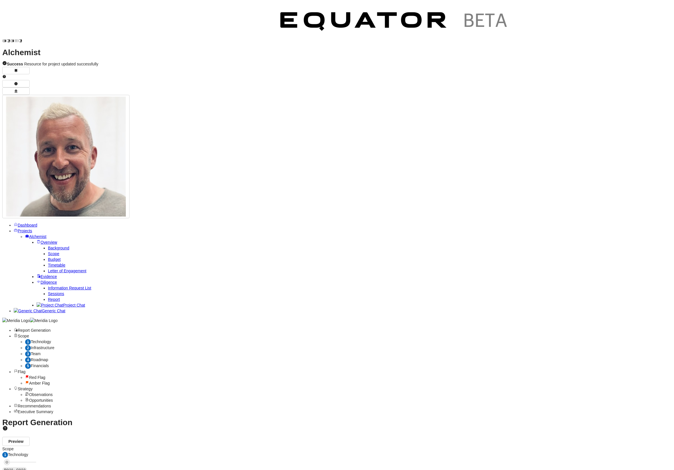
click at [134, 339] on div "1 Technology" at bounding box center [348, 342] width 647 height 6
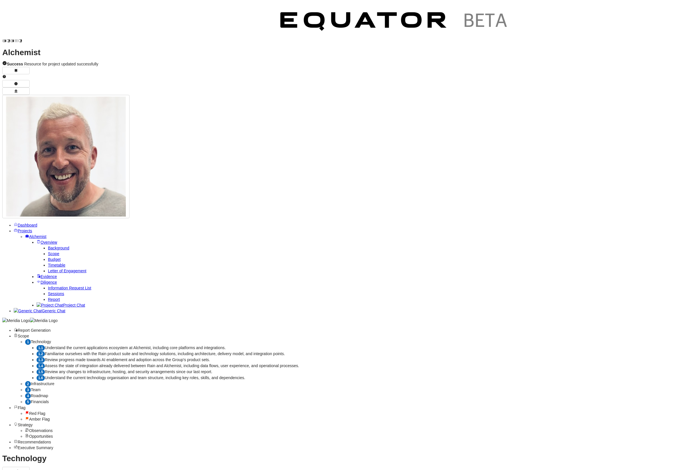
click at [54, 381] on span "Infrastructure" at bounding box center [42, 383] width 23 height 5
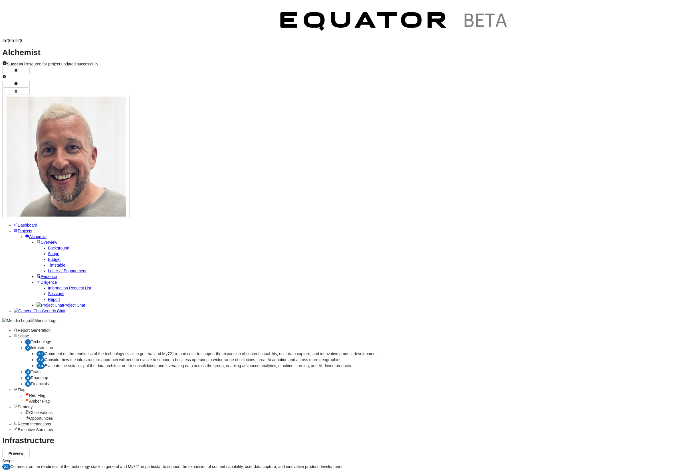
click at [63, 303] on span "Project Chat" at bounding box center [74, 305] width 22 height 5
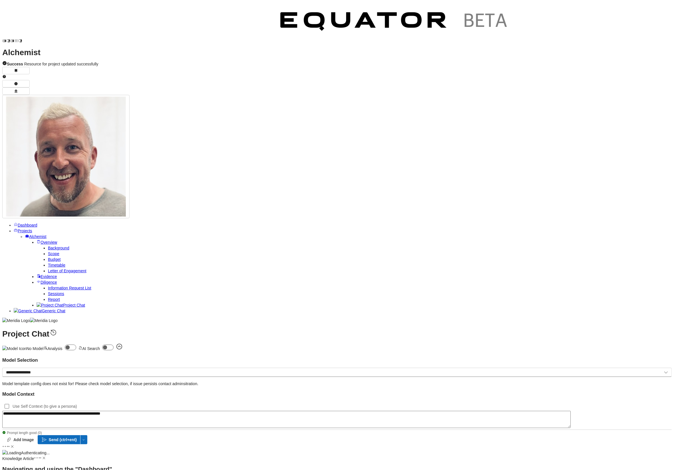
click at [146, 428] on textarea "**********" at bounding box center [286, 418] width 569 height 17
type textarea "**********"
click at [77, 442] on span "Send (ctrl+ent)" at bounding box center [63, 439] width 28 height 6
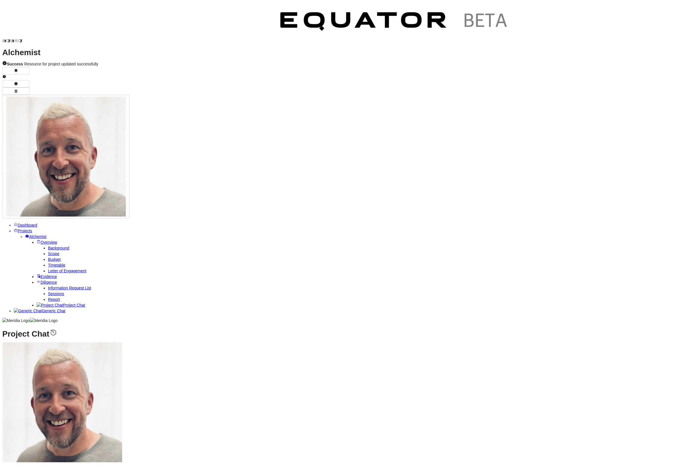
scroll to position [-1, 0]
type textarea "**********"
